Goal: Entertainment & Leisure: Consume media (video, audio)

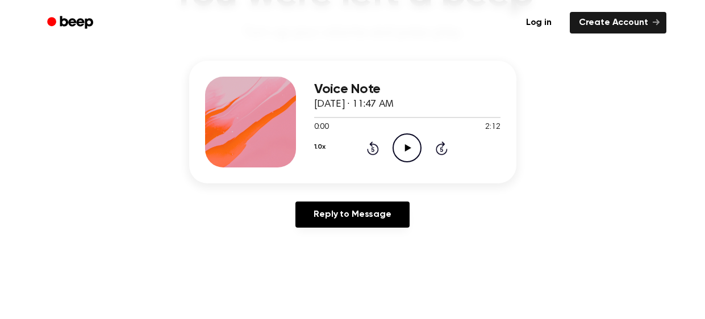
scroll to position [113, 0]
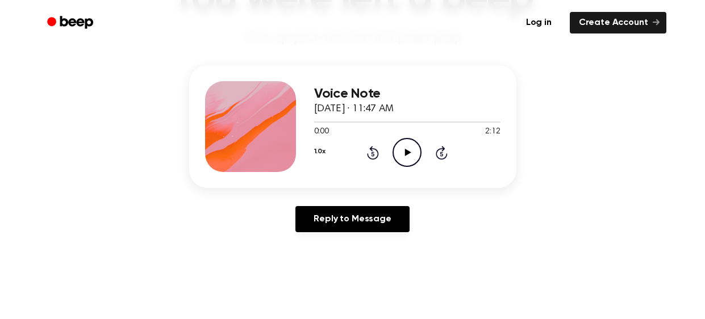
click at [412, 153] on icon "Play Audio" at bounding box center [407, 152] width 29 height 29
click at [412, 153] on icon "Pause Audio" at bounding box center [407, 152] width 29 height 29
click at [14, 136] on div "Voice Note [DATE] · 11:47 AM 0:14 2:12 Your browser does not support the [objec…" at bounding box center [353, 153] width 678 height 176
click at [416, 160] on icon "Play Audio" at bounding box center [407, 152] width 29 height 29
click at [416, 160] on icon "Pause Audio" at bounding box center [407, 152] width 29 height 29
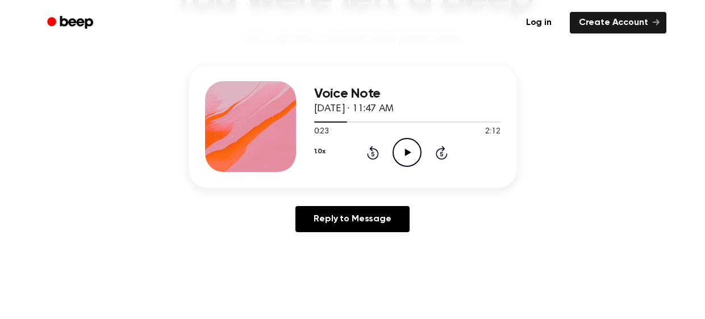
click at [55, 144] on div "Voice Note [DATE] · 11:47 AM 0:23 2:12 Your browser does not support the [objec…" at bounding box center [353, 153] width 678 height 176
click at [410, 156] on icon "Play Audio" at bounding box center [407, 152] width 29 height 29
click at [410, 156] on icon "Pause Audio" at bounding box center [407, 152] width 29 height 29
click at [170, 178] on div "Voice Note [DATE] · 11:47 AM 0:26 2:12 Your browser does not support the [objec…" at bounding box center [353, 153] width 678 height 176
click at [401, 147] on icon "Play Audio" at bounding box center [407, 152] width 29 height 29
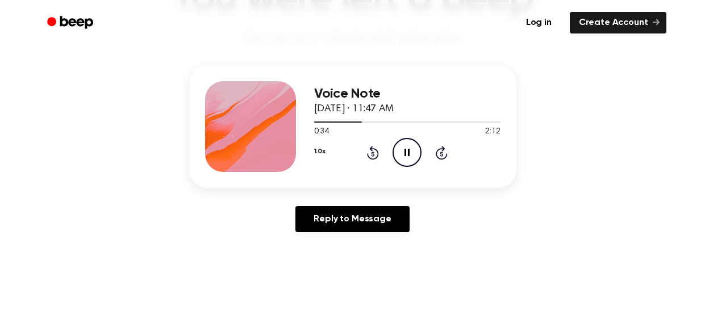
click at [401, 147] on icon "Pause Audio" at bounding box center [407, 152] width 29 height 29
click at [402, 151] on icon "Play Audio" at bounding box center [407, 152] width 29 height 29
click at [402, 151] on icon "Pause Audio" at bounding box center [407, 152] width 29 height 29
click at [159, 171] on div "Voice Note [DATE] · 11:47 AM 0:41 2:12 Your browser does not support the [objec…" at bounding box center [353, 153] width 678 height 176
click at [408, 147] on icon "Play Audio" at bounding box center [407, 152] width 29 height 29
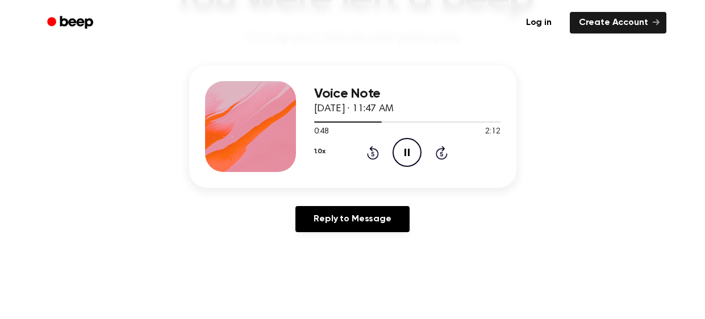
click at [408, 147] on icon "Pause Audio" at bounding box center [407, 152] width 29 height 29
click at [118, 85] on div "Voice Note [DATE] · 11:47 AM 0:48 2:12 Your browser does not support the [objec…" at bounding box center [353, 153] width 678 height 176
click at [406, 152] on icon at bounding box center [408, 152] width 6 height 7
click at [406, 152] on icon "Pause Audio" at bounding box center [407, 152] width 29 height 29
click at [61, 141] on div "Voice Note [DATE] · 11:47 AM 0:55 2:12 Your browser does not support the [objec…" at bounding box center [353, 153] width 678 height 176
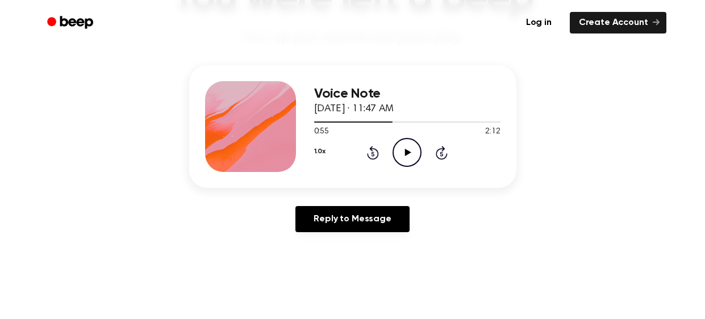
click at [403, 148] on icon "Play Audio" at bounding box center [407, 152] width 29 height 29
click at [403, 148] on icon "Pause Audio" at bounding box center [407, 152] width 29 height 29
click at [151, 133] on div "Voice Note [DATE] · 11:47 AM 1:02 2:12 Your browser does not support the [objec…" at bounding box center [353, 153] width 678 height 176
click at [401, 150] on icon "Play Audio" at bounding box center [407, 152] width 29 height 29
click at [401, 150] on icon "Pause Audio" at bounding box center [407, 152] width 29 height 29
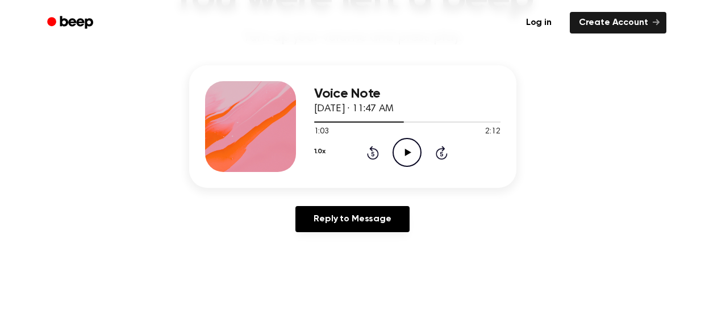
click at [414, 151] on icon "Play Audio" at bounding box center [407, 152] width 29 height 29
click at [407, 154] on icon "Pause Audio" at bounding box center [407, 152] width 29 height 29
click at [410, 144] on icon "Play Audio" at bounding box center [407, 152] width 29 height 29
click at [410, 144] on icon "Pause Audio" at bounding box center [407, 152] width 29 height 29
click at [114, 102] on div "Voice Note [DATE] · 11:47 AM 1:17 2:12 Your browser does not support the [objec…" at bounding box center [353, 153] width 678 height 176
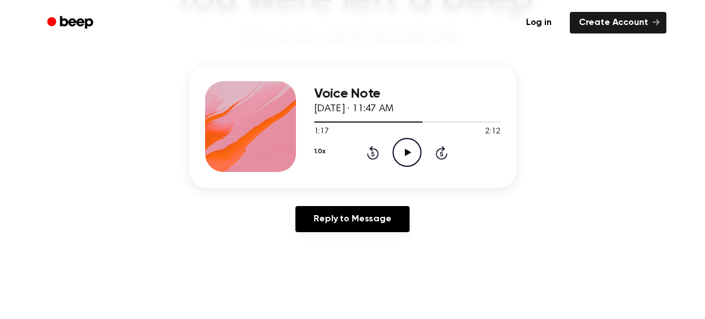
click at [412, 149] on icon "Play Audio" at bounding box center [407, 152] width 29 height 29
click at [412, 149] on icon "Pause Audio" at bounding box center [407, 152] width 29 height 29
click at [36, 275] on main "You were left a beep Turn up your volume and press play. Voice Note [DATE] · 11…" at bounding box center [352, 237] width 705 height 701
click at [417, 149] on icon "Play Audio" at bounding box center [407, 152] width 29 height 29
click at [399, 160] on icon "Pause Audio" at bounding box center [407, 152] width 29 height 29
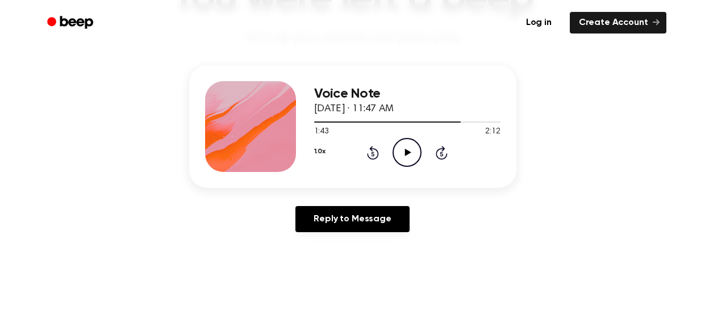
click at [405, 150] on icon "Play Audio" at bounding box center [407, 152] width 29 height 29
click at [405, 150] on icon at bounding box center [407, 152] width 5 height 7
click at [68, 192] on div "Voice Note [DATE] · 11:47 AM 1:49 2:12 Your browser does not support the [objec…" at bounding box center [353, 153] width 678 height 176
click at [410, 162] on icon "Play Audio" at bounding box center [407, 152] width 29 height 29
click at [410, 162] on icon "Pause Audio" at bounding box center [407, 152] width 29 height 29
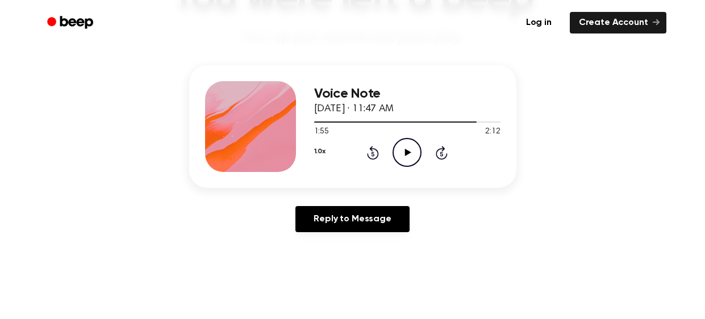
click at [16, 95] on div "Voice Note [DATE] · 11:47 AM 1:55 2:12 Your browser does not support the [objec…" at bounding box center [353, 153] width 678 height 176
click at [403, 160] on icon "Play Audio" at bounding box center [407, 152] width 29 height 29
click at [403, 160] on icon "Pause Audio" at bounding box center [407, 152] width 29 height 29
click at [138, 167] on div "Voice Note [DATE] · 11:47 AM 2:03 2:12 Your browser does not support the [objec…" at bounding box center [353, 153] width 678 height 176
